Goal: Task Accomplishment & Management: Use online tool/utility

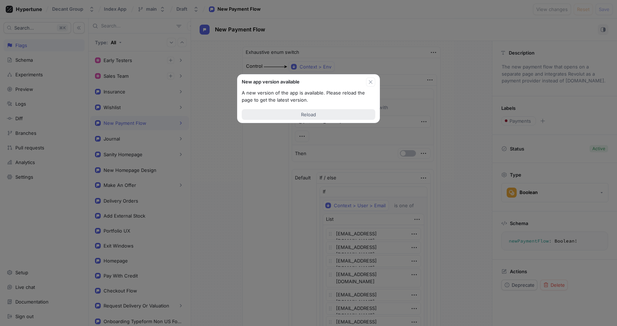
click at [317, 116] on button "Reload" at bounding box center [309, 114] width 134 height 11
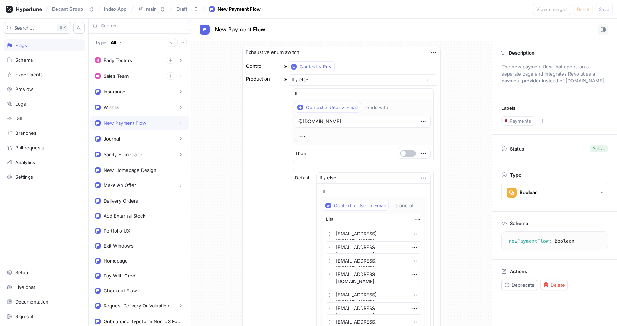
type textarea "x"
